Goal: Information Seeking & Learning: Check status

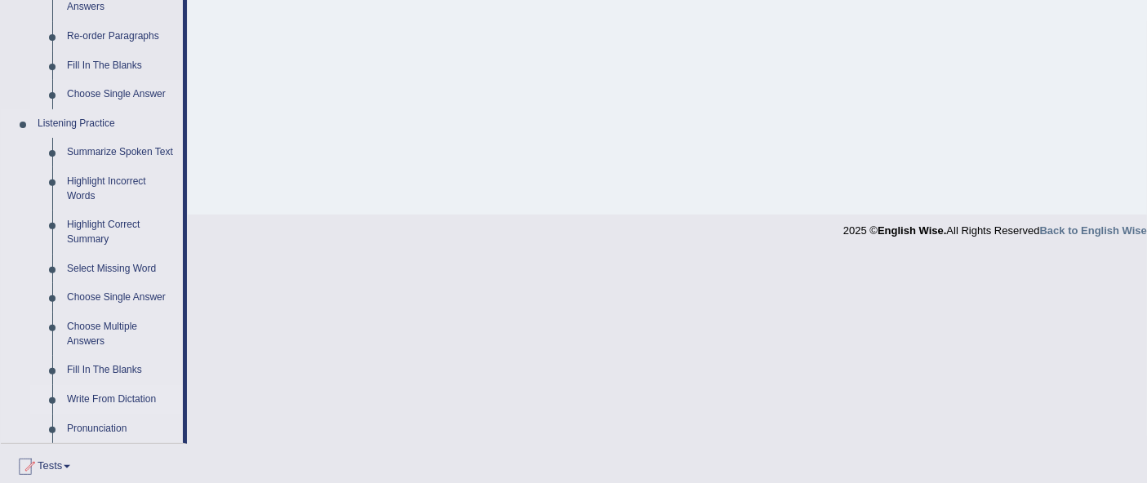
click at [93, 392] on link "Write From Dictation" at bounding box center [121, 399] width 123 height 29
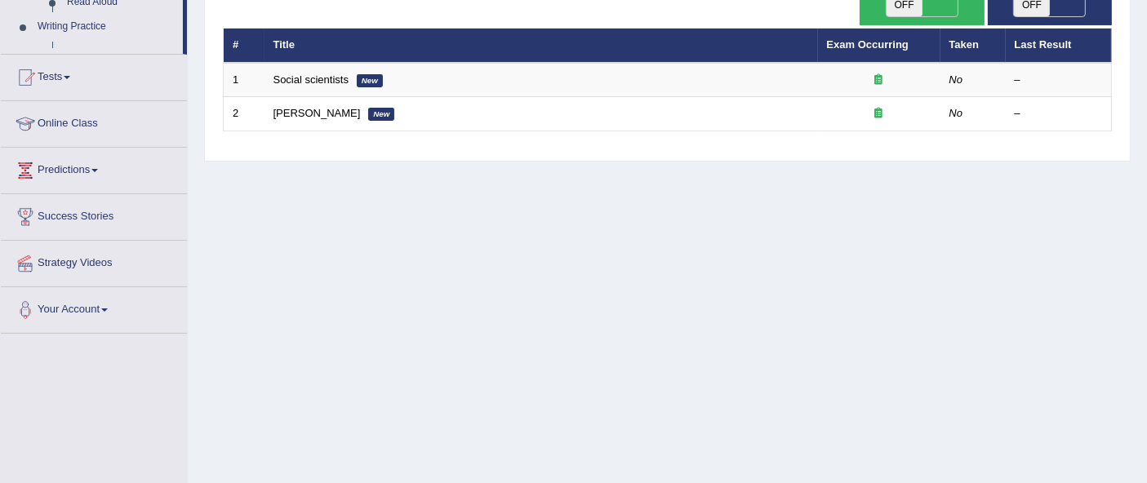
scroll to position [226, 0]
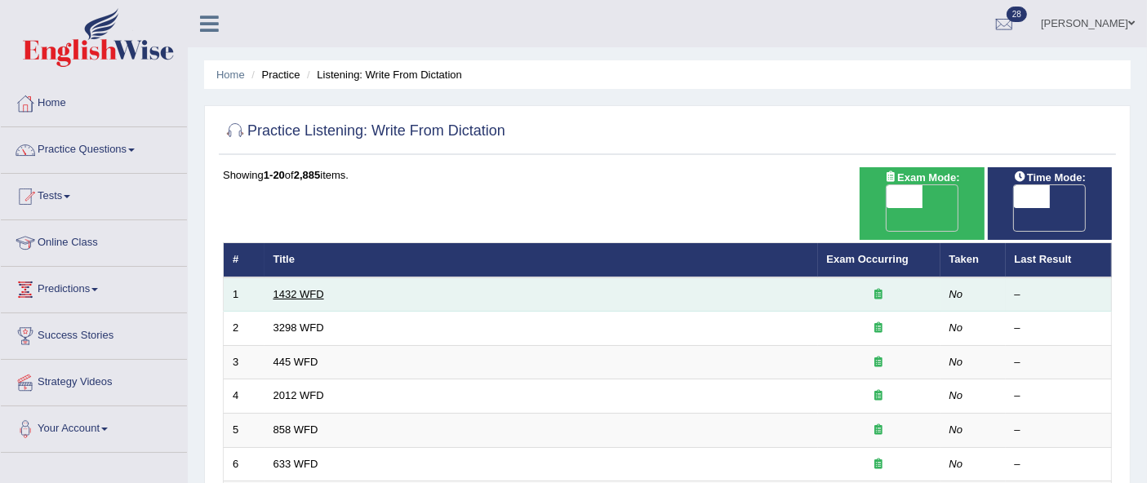
click at [296, 288] on link "1432 WFD" at bounding box center [298, 294] width 51 height 12
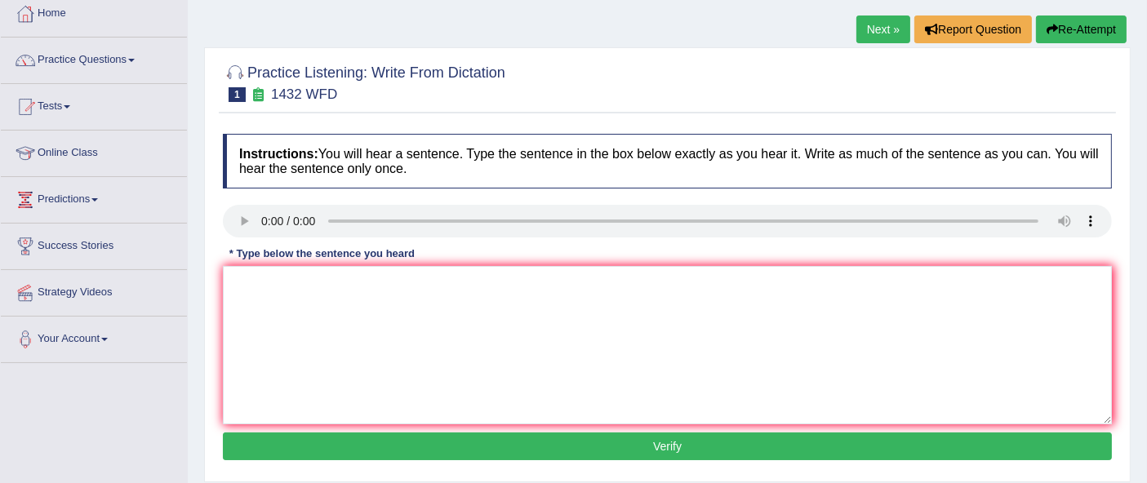
scroll to position [112, 0]
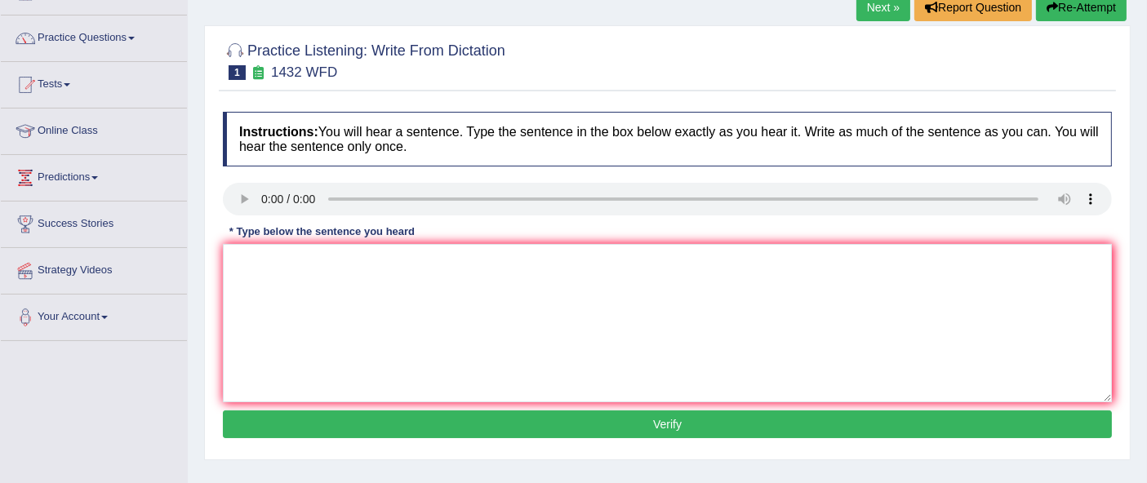
click at [930, 411] on button "Verify" at bounding box center [667, 425] width 889 height 28
click at [4, 42] on link "Practice Questions" at bounding box center [94, 36] width 186 height 41
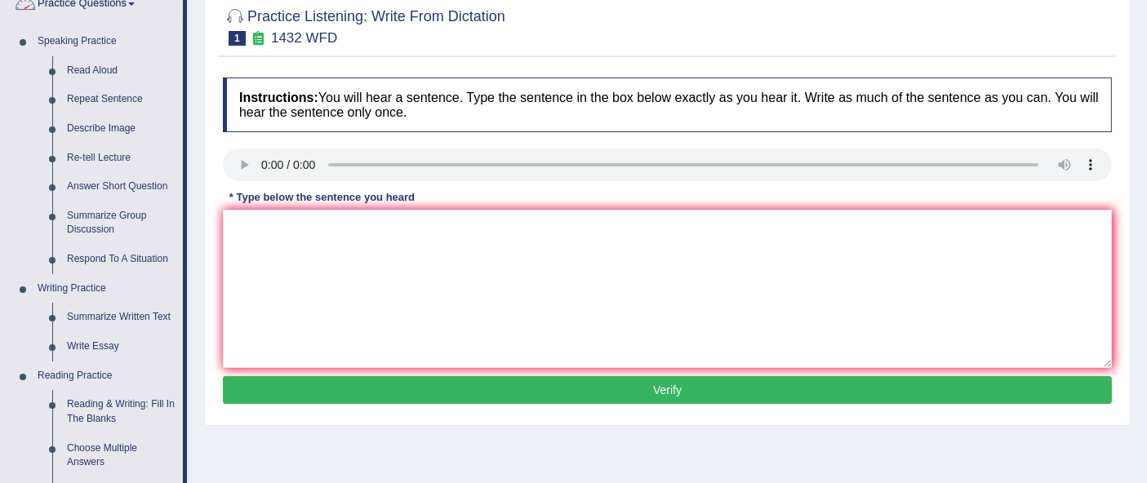
scroll to position [221, 0]
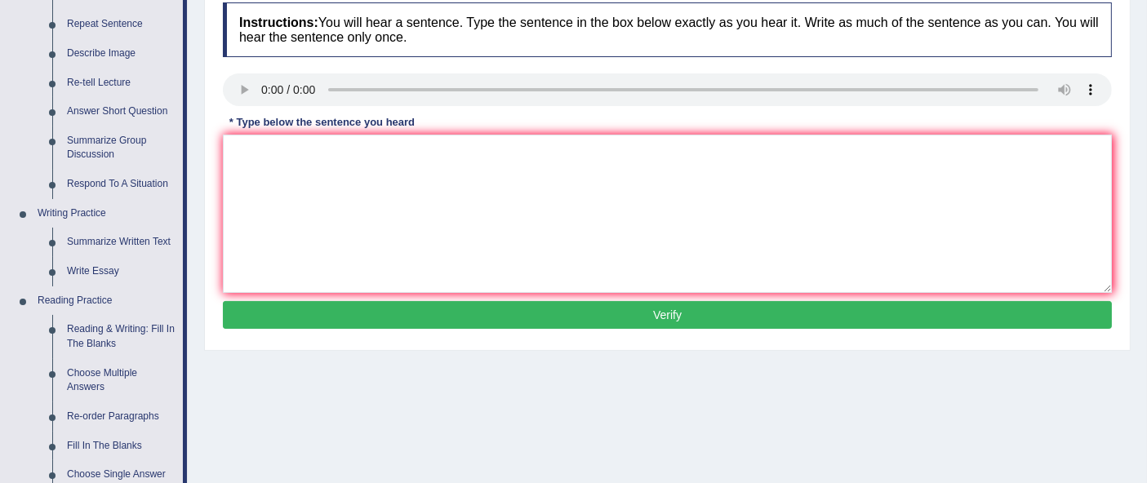
click at [730, 322] on button "Verify" at bounding box center [667, 315] width 889 height 28
click at [871, 198] on textarea at bounding box center [667, 214] width 889 height 158
type textarea "More physical activity is beneficial to your health."
click at [794, 319] on button "Verify" at bounding box center [667, 315] width 889 height 28
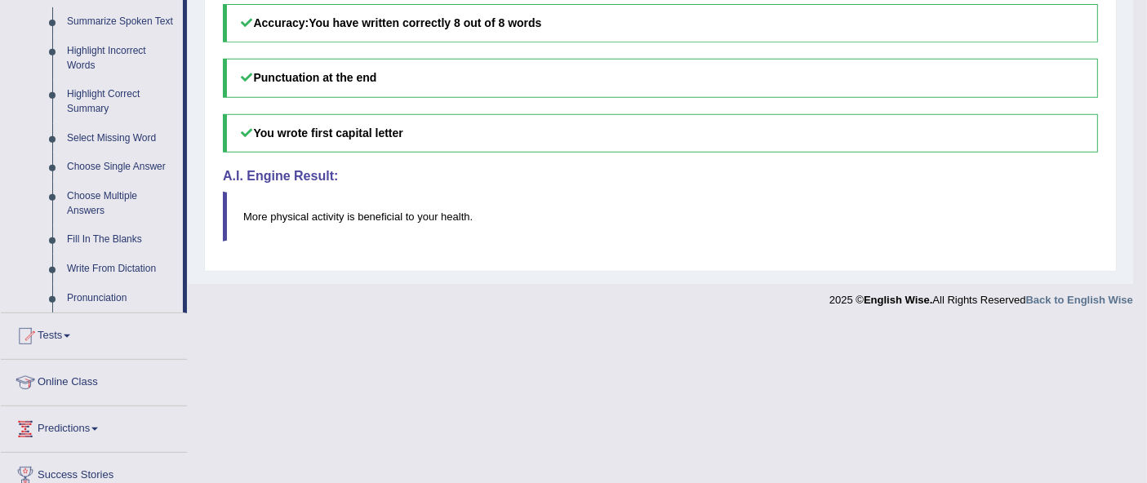
scroll to position [839, 0]
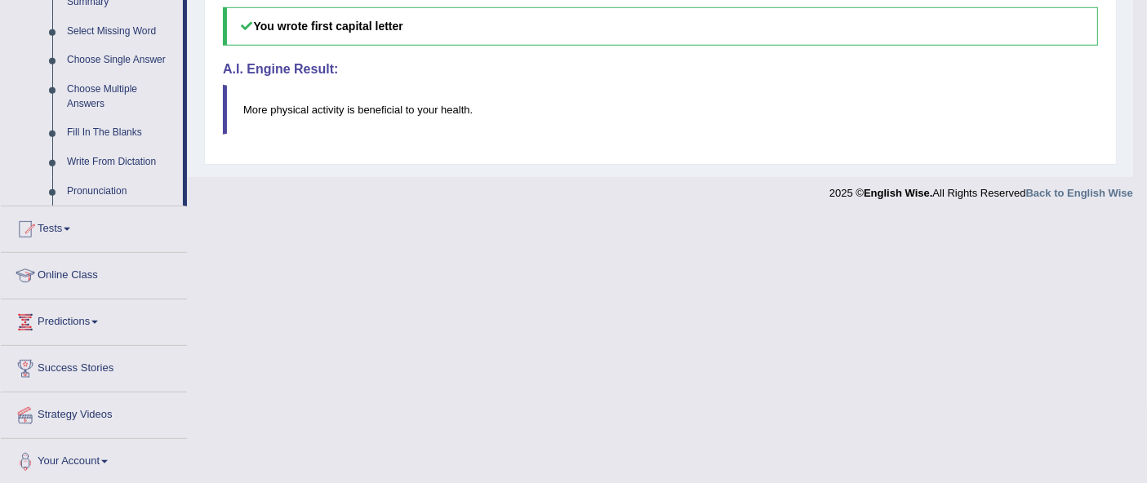
click at [70, 228] on span at bounding box center [67, 229] width 7 height 3
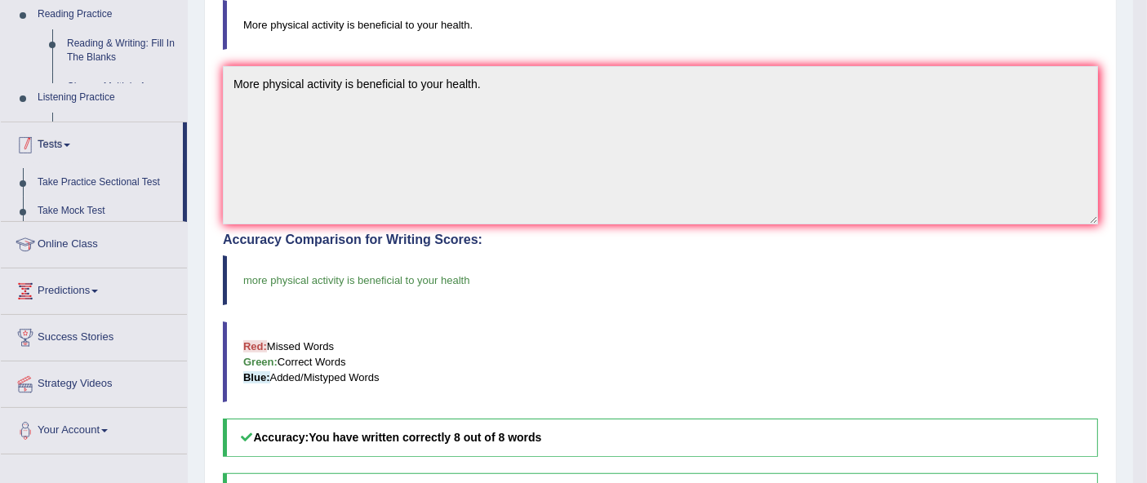
scroll to position [190, 0]
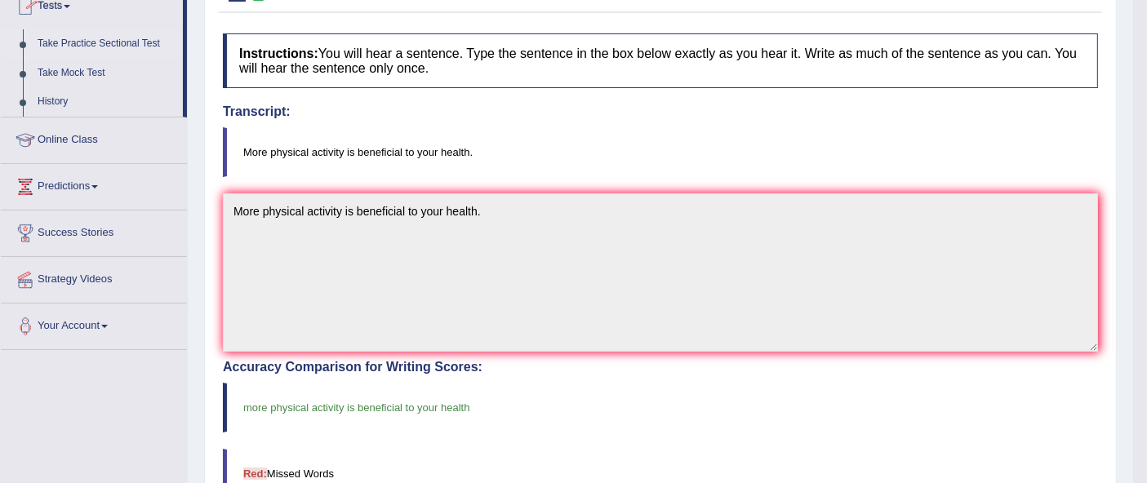
click at [130, 47] on link "Take Practice Sectional Test" at bounding box center [106, 43] width 153 height 29
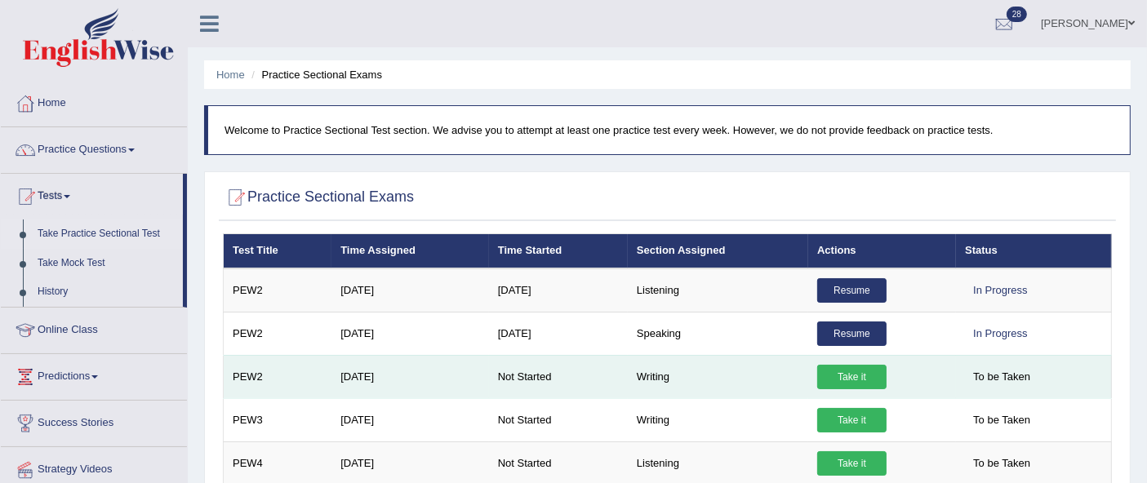
click at [858, 382] on link "Take it" at bounding box center [851, 377] width 69 height 24
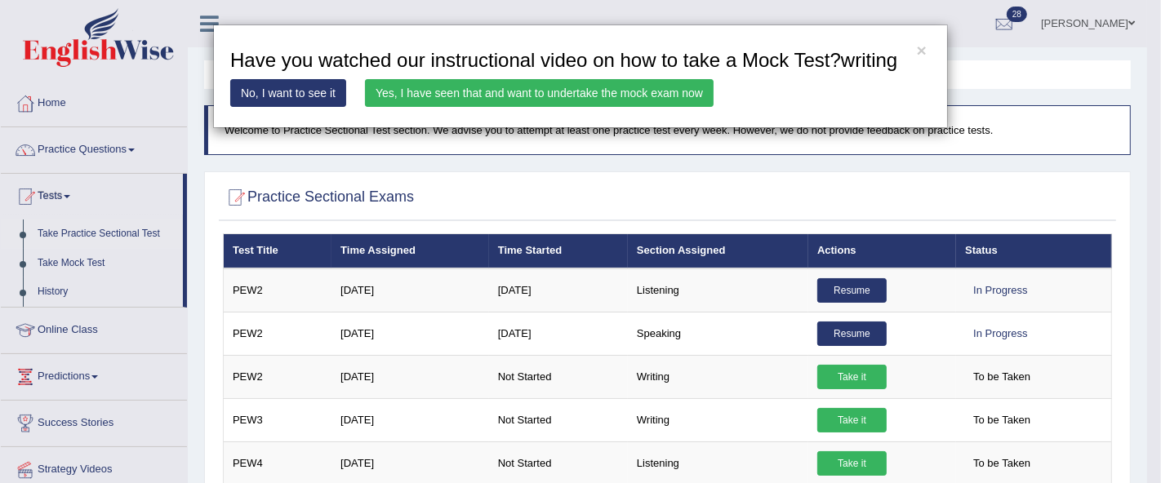
click at [522, 95] on link "Yes, I have seen that and want to undertake the mock exam now" at bounding box center [539, 93] width 349 height 28
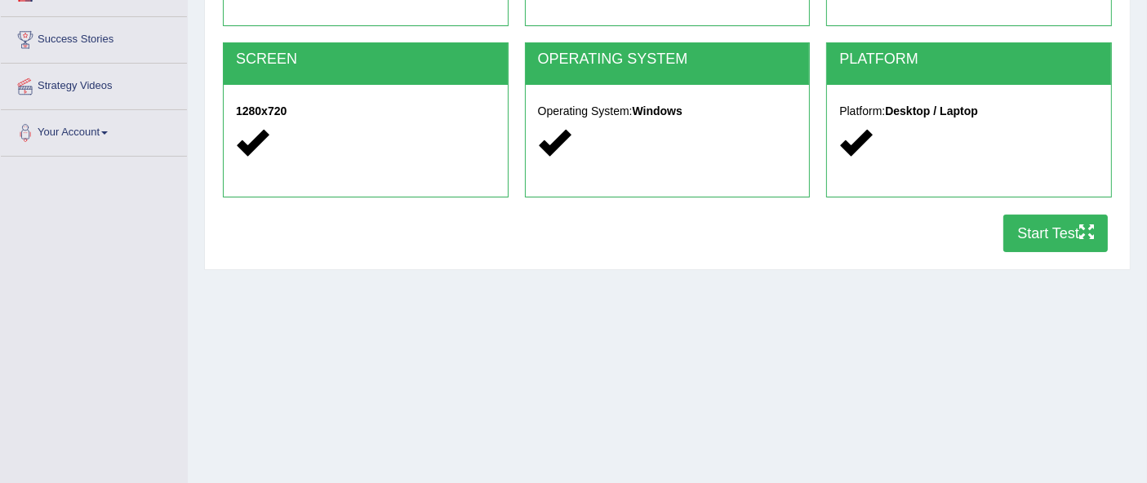
scroll to position [373, 0]
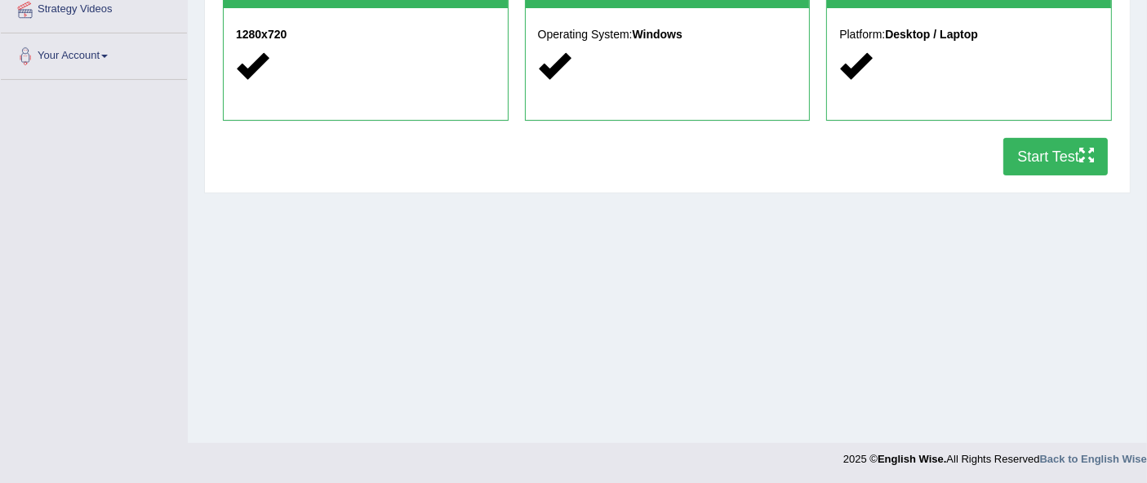
click at [1060, 158] on button "Start Test" at bounding box center [1055, 157] width 104 height 38
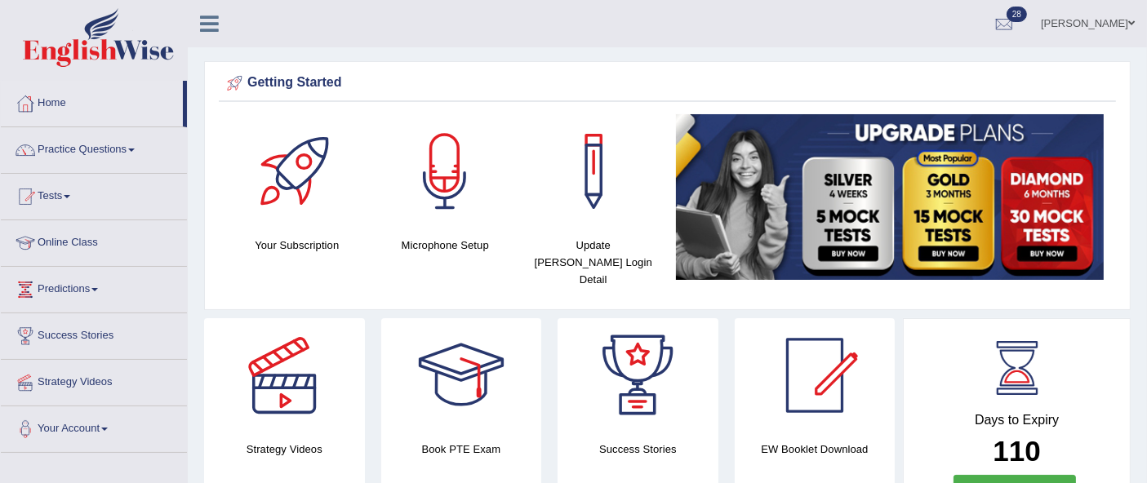
click at [69, 160] on link "Practice Questions" at bounding box center [94, 147] width 186 height 41
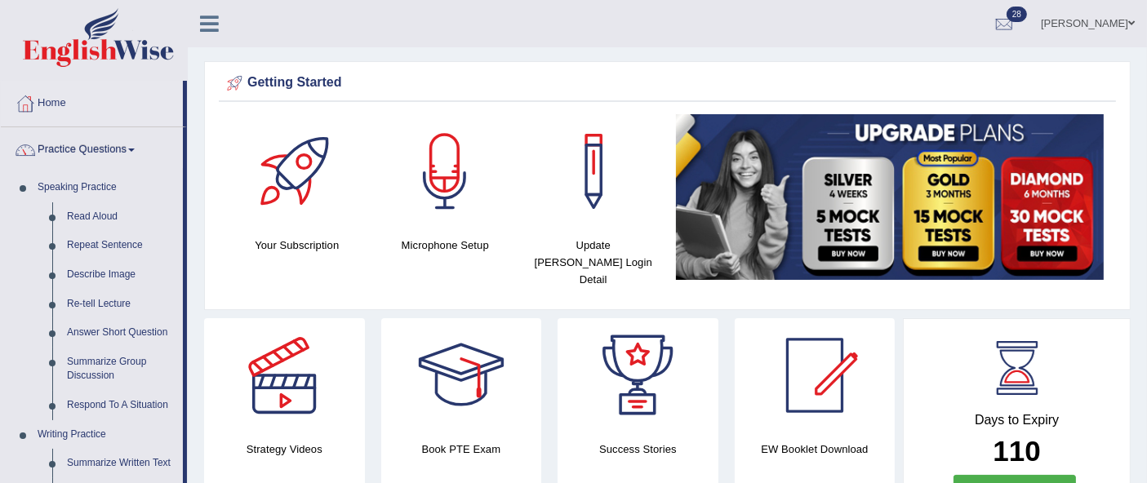
click at [74, 165] on link "Practice Questions" at bounding box center [92, 147] width 182 height 41
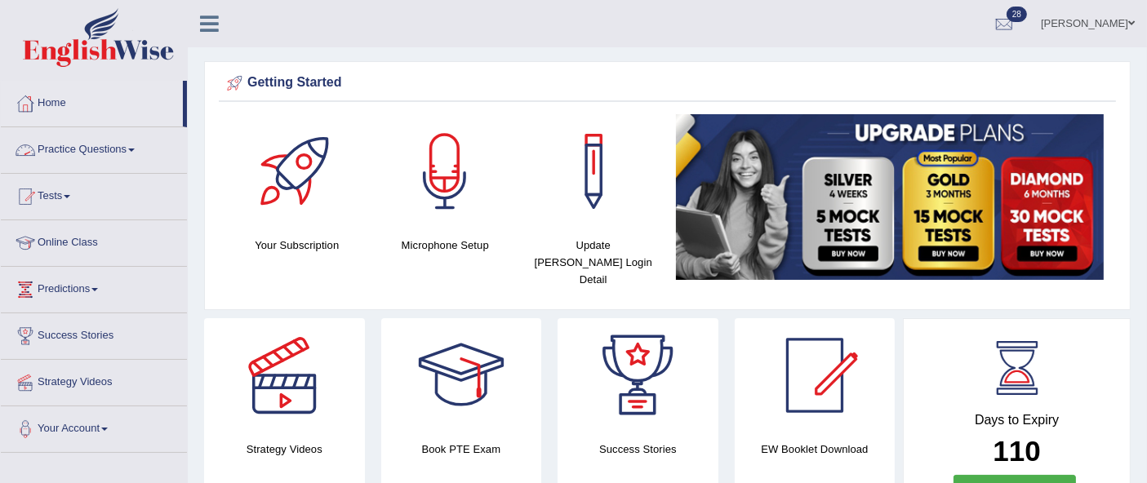
click at [58, 200] on link "Tests" at bounding box center [94, 194] width 186 height 41
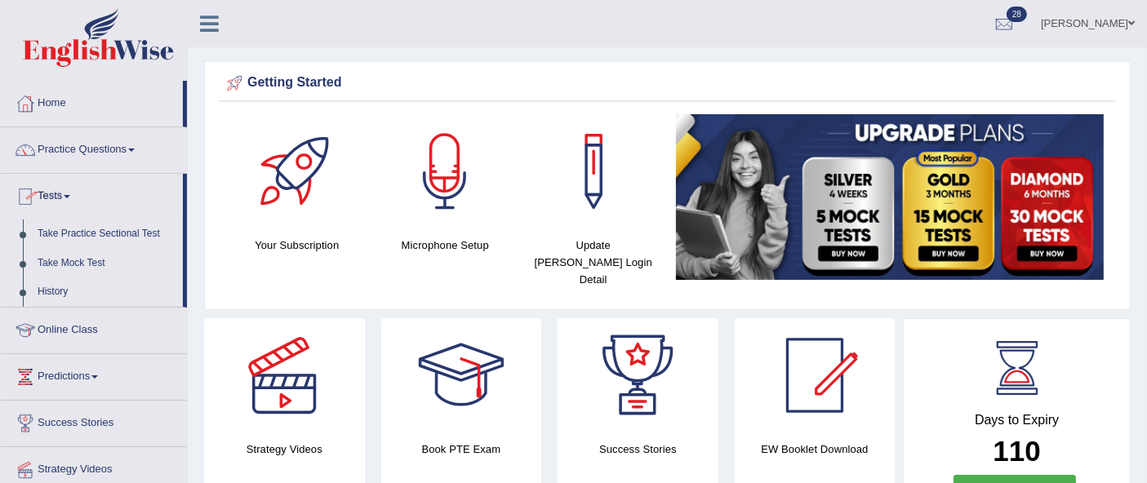
click at [53, 295] on link "History" at bounding box center [106, 291] width 153 height 29
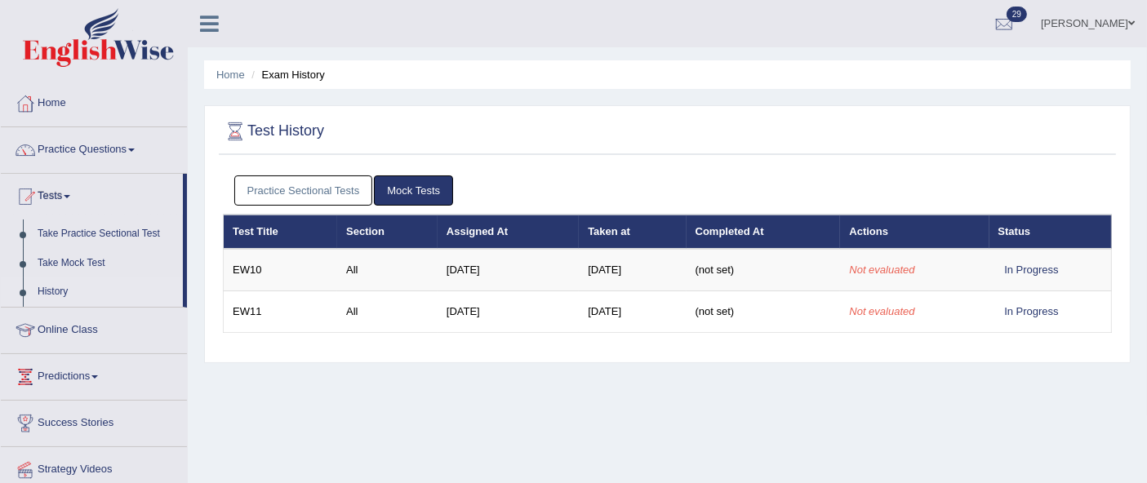
click at [317, 191] on link "Practice Sectional Tests" at bounding box center [303, 190] width 139 height 30
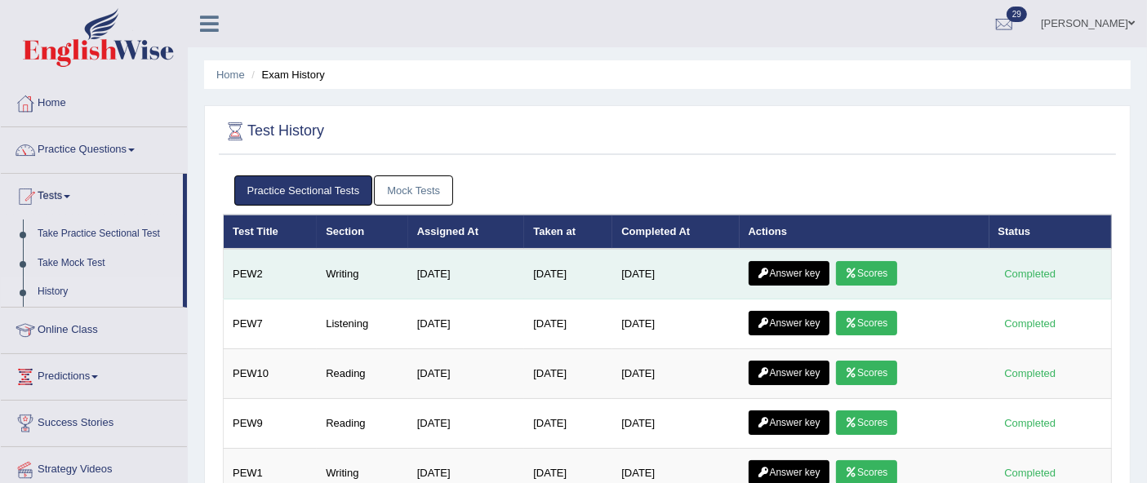
click at [877, 275] on link "Scores" at bounding box center [866, 273] width 60 height 24
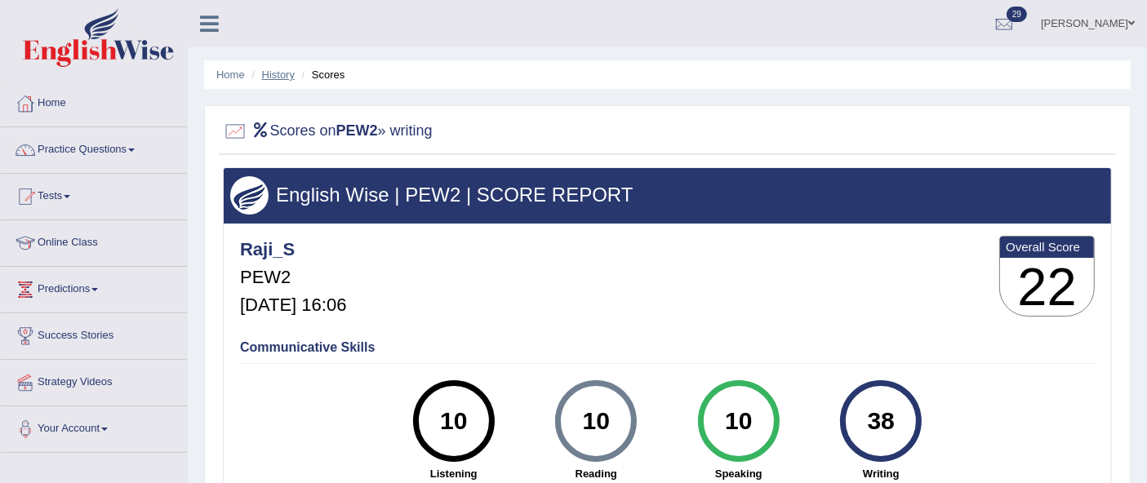
click at [284, 75] on link "History" at bounding box center [278, 75] width 33 height 12
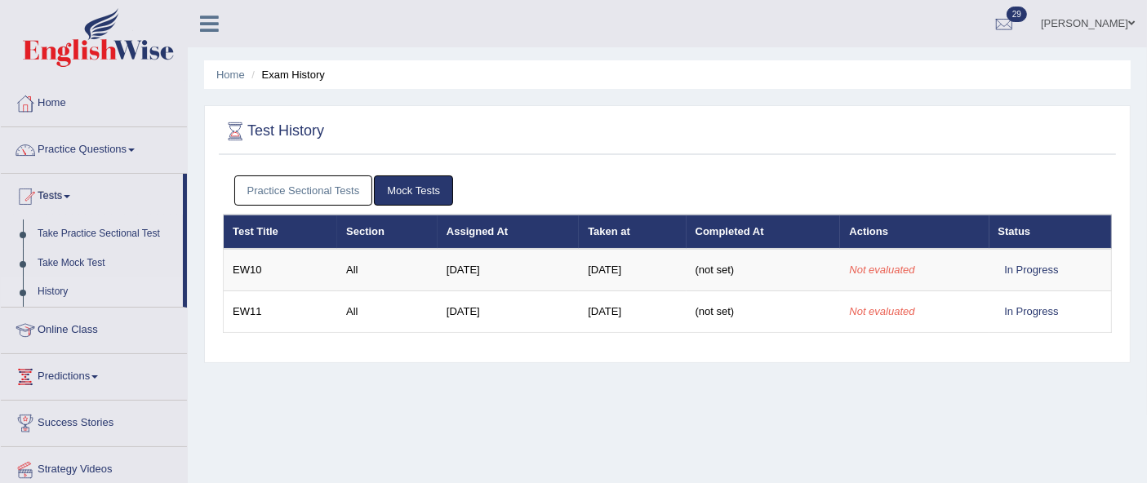
click at [331, 198] on link "Practice Sectional Tests" at bounding box center [303, 190] width 139 height 30
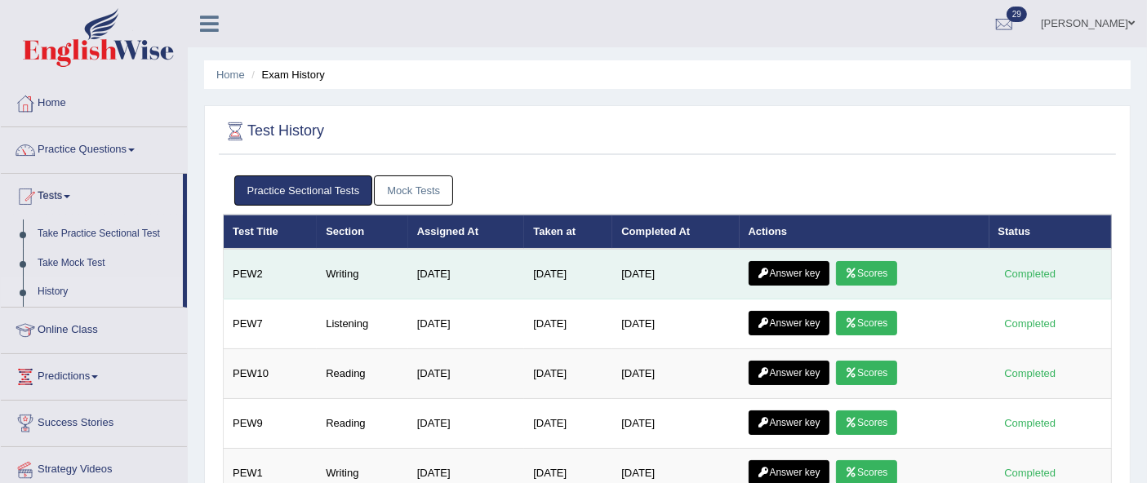
click at [801, 279] on link "Answer key" at bounding box center [788, 273] width 81 height 24
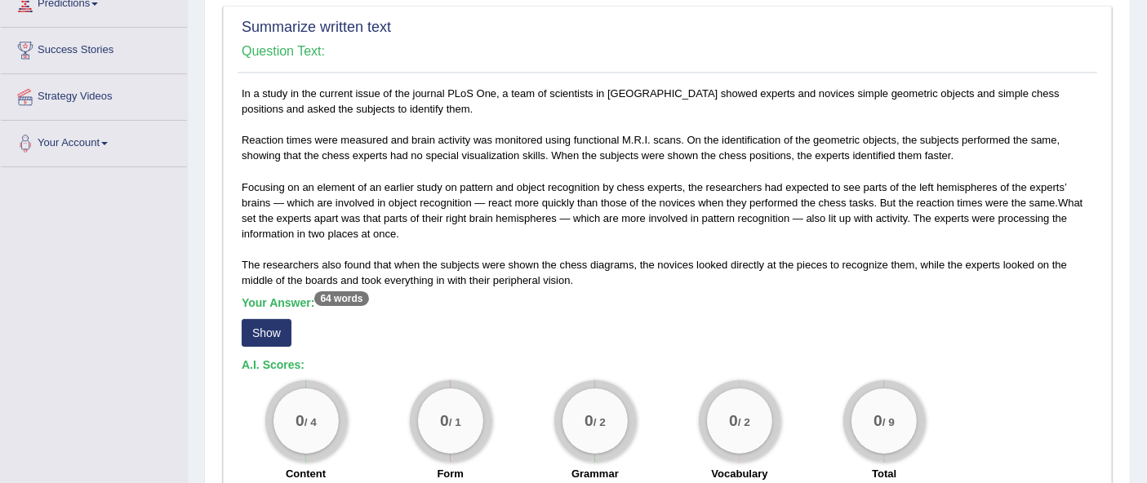
scroll to position [295, 0]
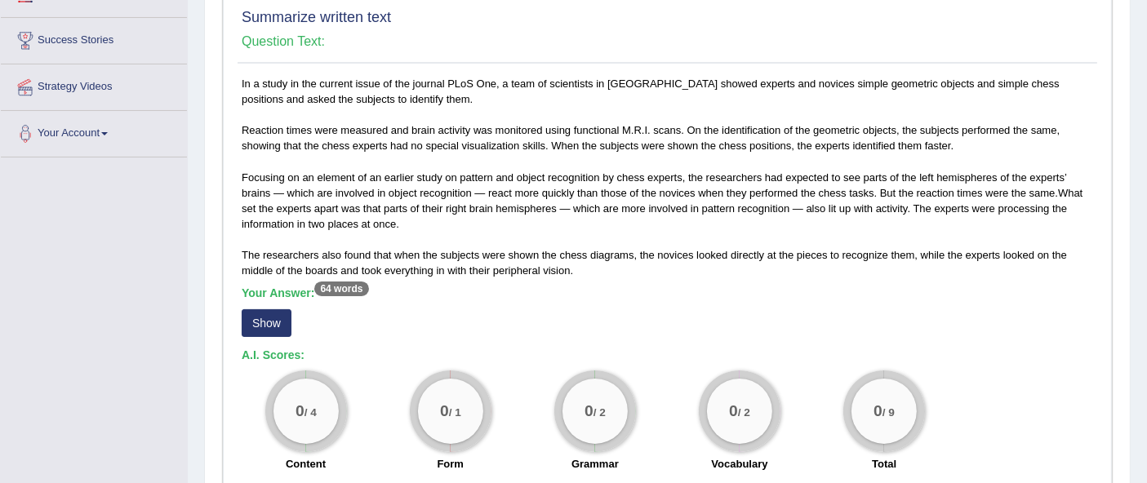
click at [273, 322] on button "Show" at bounding box center [267, 323] width 50 height 28
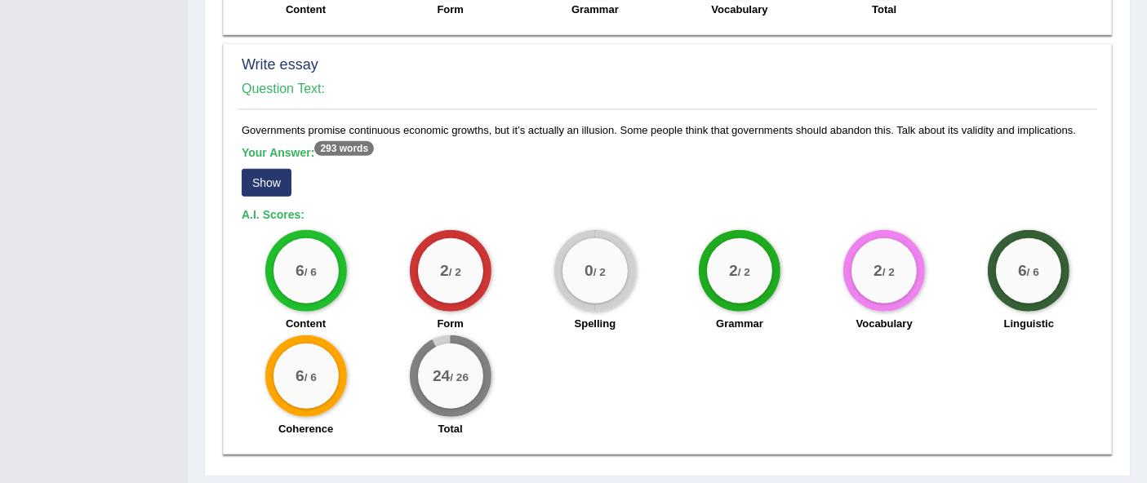
scroll to position [1285, 0]
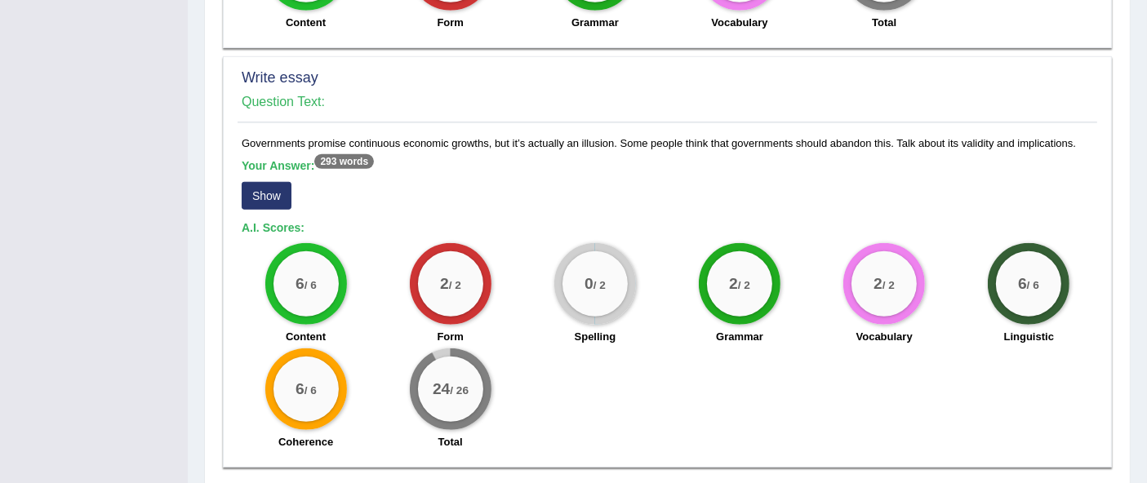
click at [260, 193] on button "Show" at bounding box center [267, 196] width 50 height 28
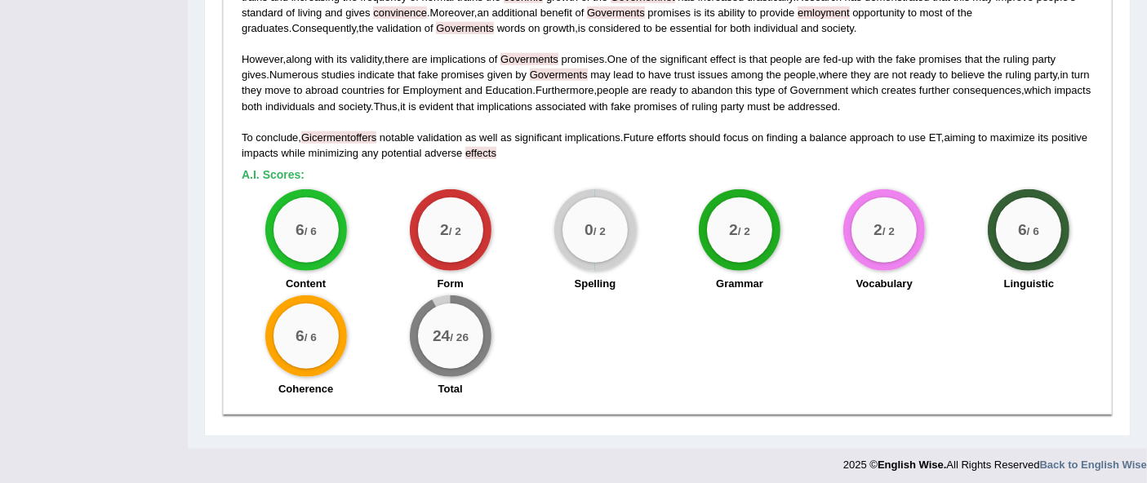
scroll to position [1543, 0]
